Goal: Information Seeking & Learning: Learn about a topic

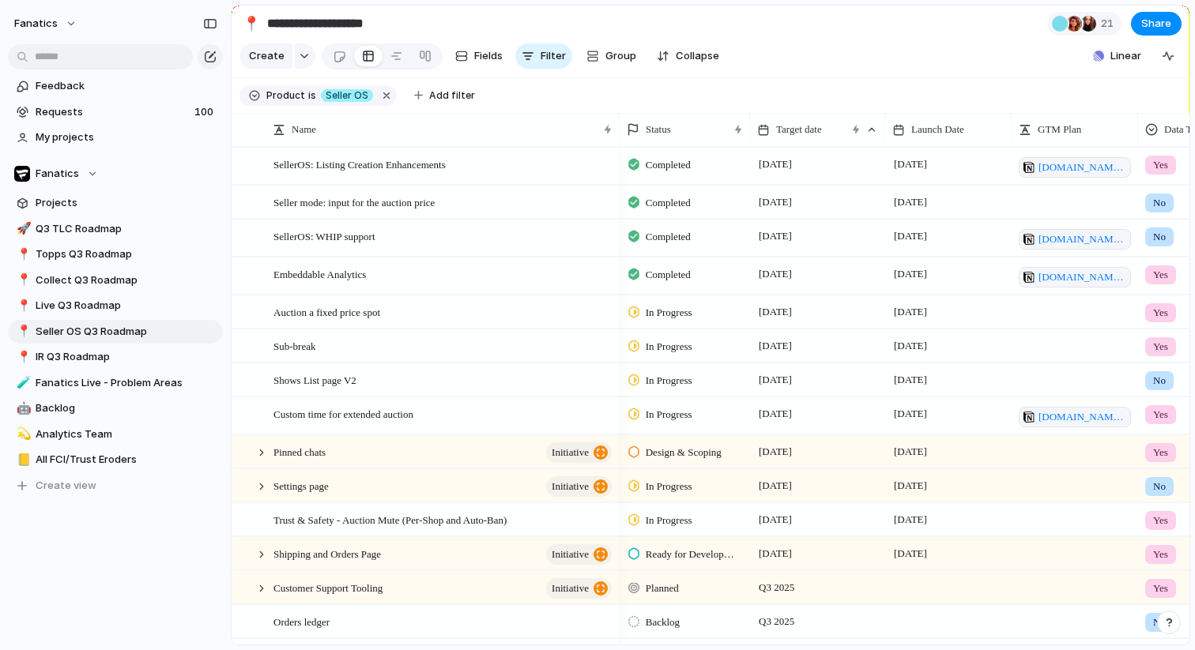
scroll to position [0, 46]
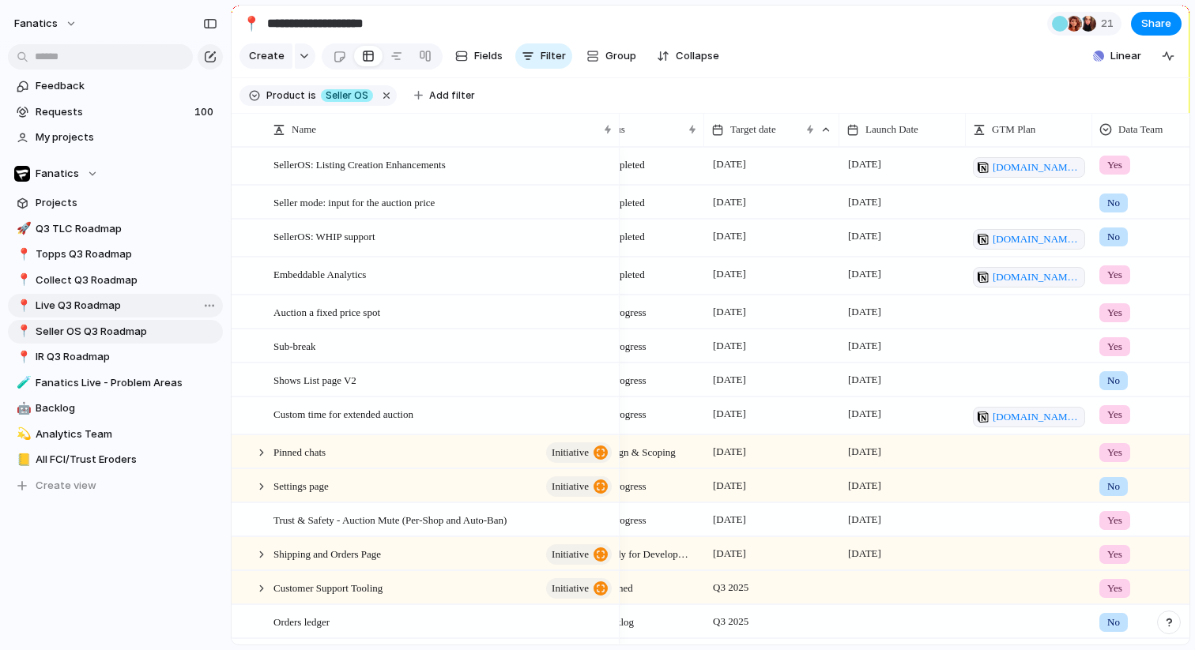
click at [96, 312] on span "Live Q3 Roadmap" at bounding box center [127, 306] width 182 height 16
type input "**********"
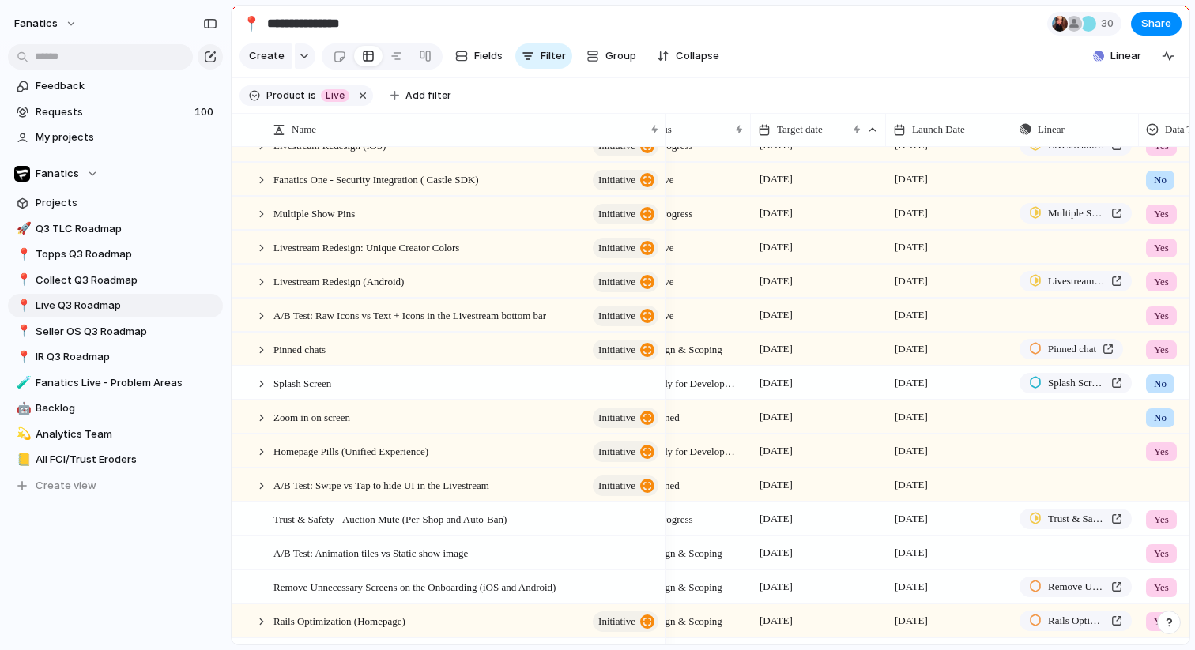
scroll to position [66, 0]
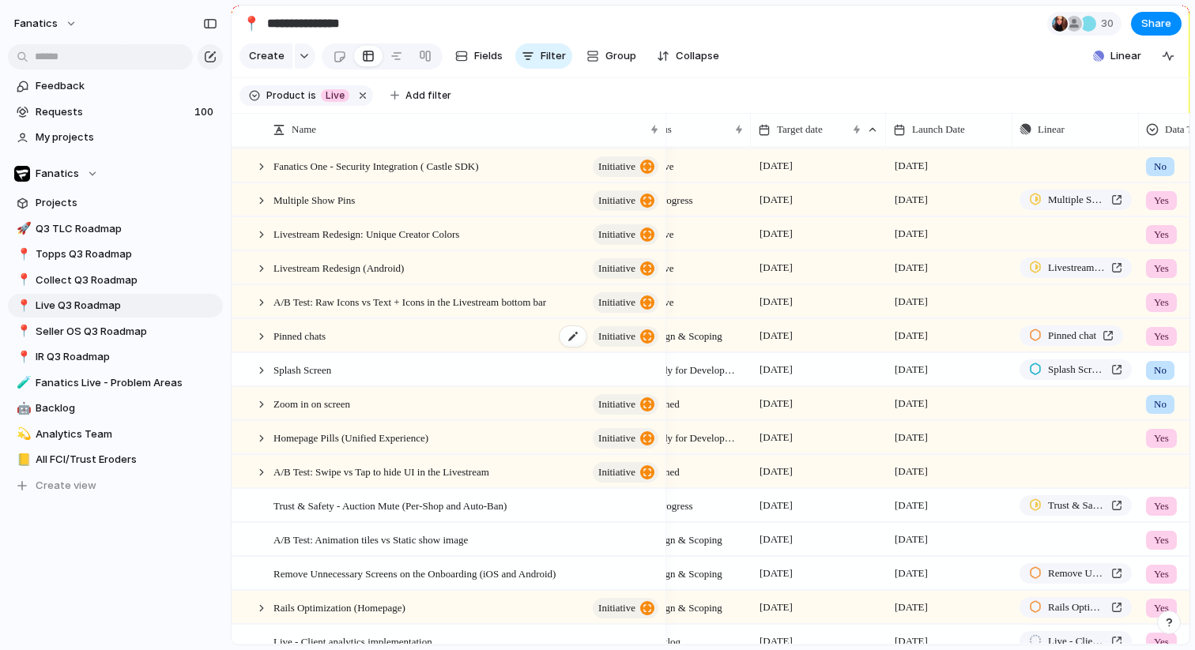
click at [388, 346] on div "Pinned chats initiative" at bounding box center [466, 336] width 387 height 32
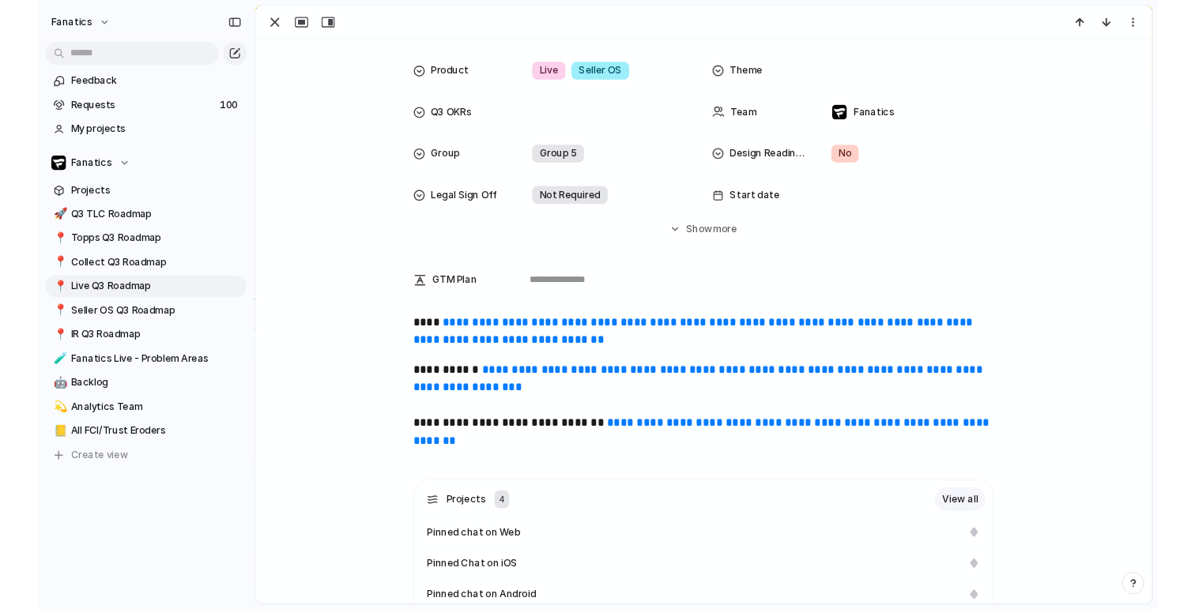
scroll to position [244, 0]
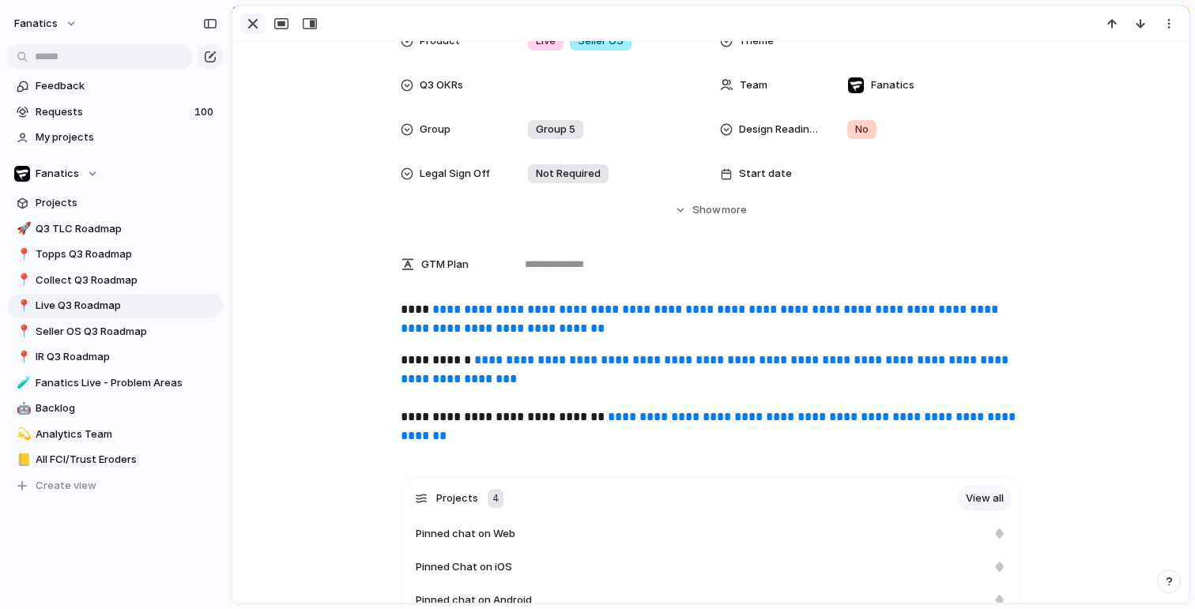
click at [256, 30] on div "button" at bounding box center [252, 23] width 19 height 19
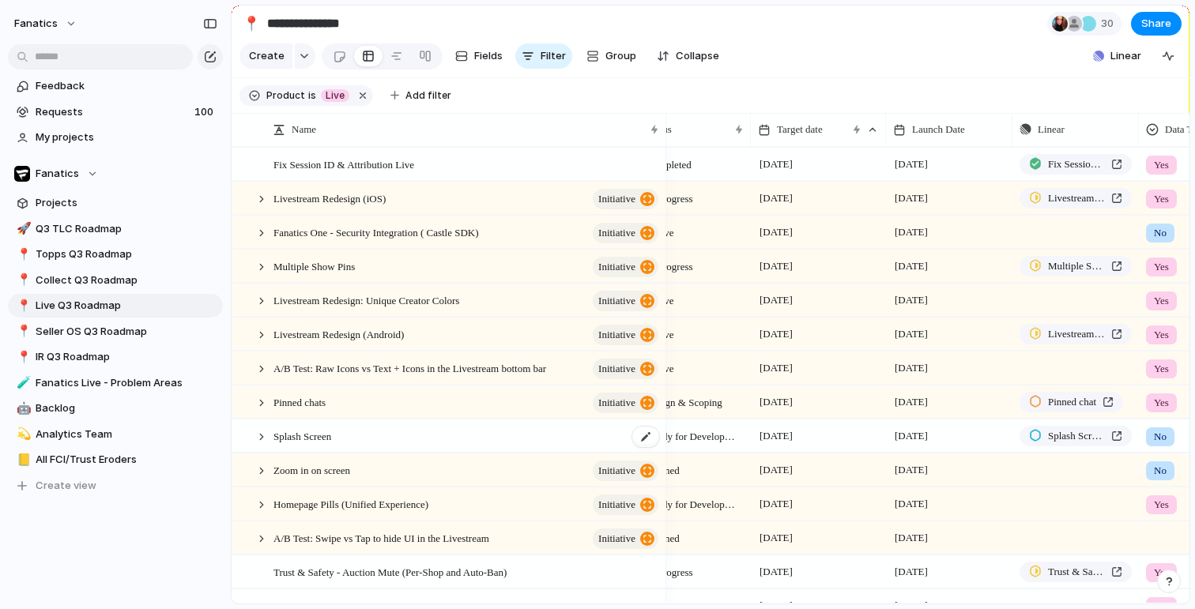
click at [331, 431] on span "Splash Screen" at bounding box center [302, 436] width 58 height 18
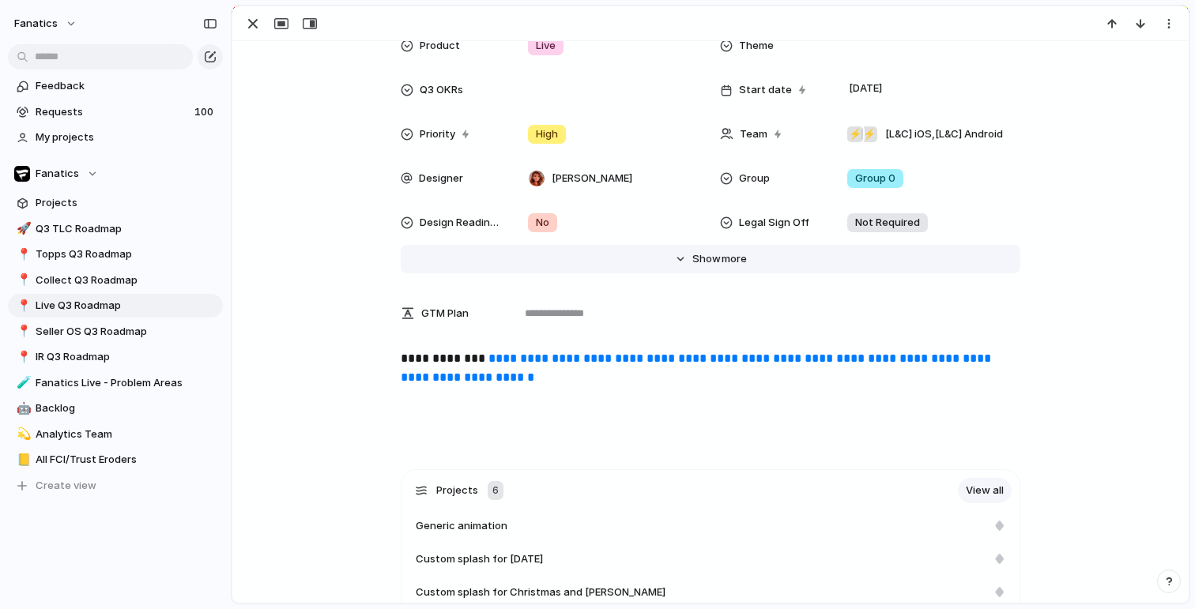
scroll to position [239, 0]
click at [254, 29] on div "button" at bounding box center [252, 23] width 19 height 19
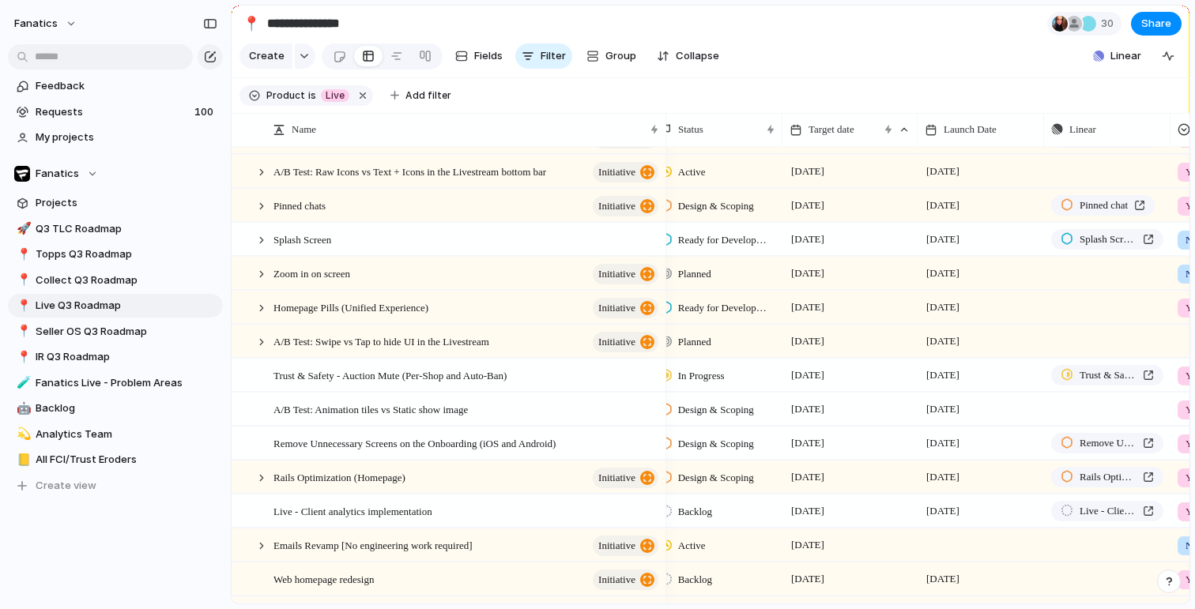
click at [750, 314] on span "Ready for Development" at bounding box center [723, 308] width 91 height 16
click at [832, 305] on div "Planned Active Completed" at bounding box center [597, 304] width 1195 height 609
